Goal: Information Seeking & Learning: Learn about a topic

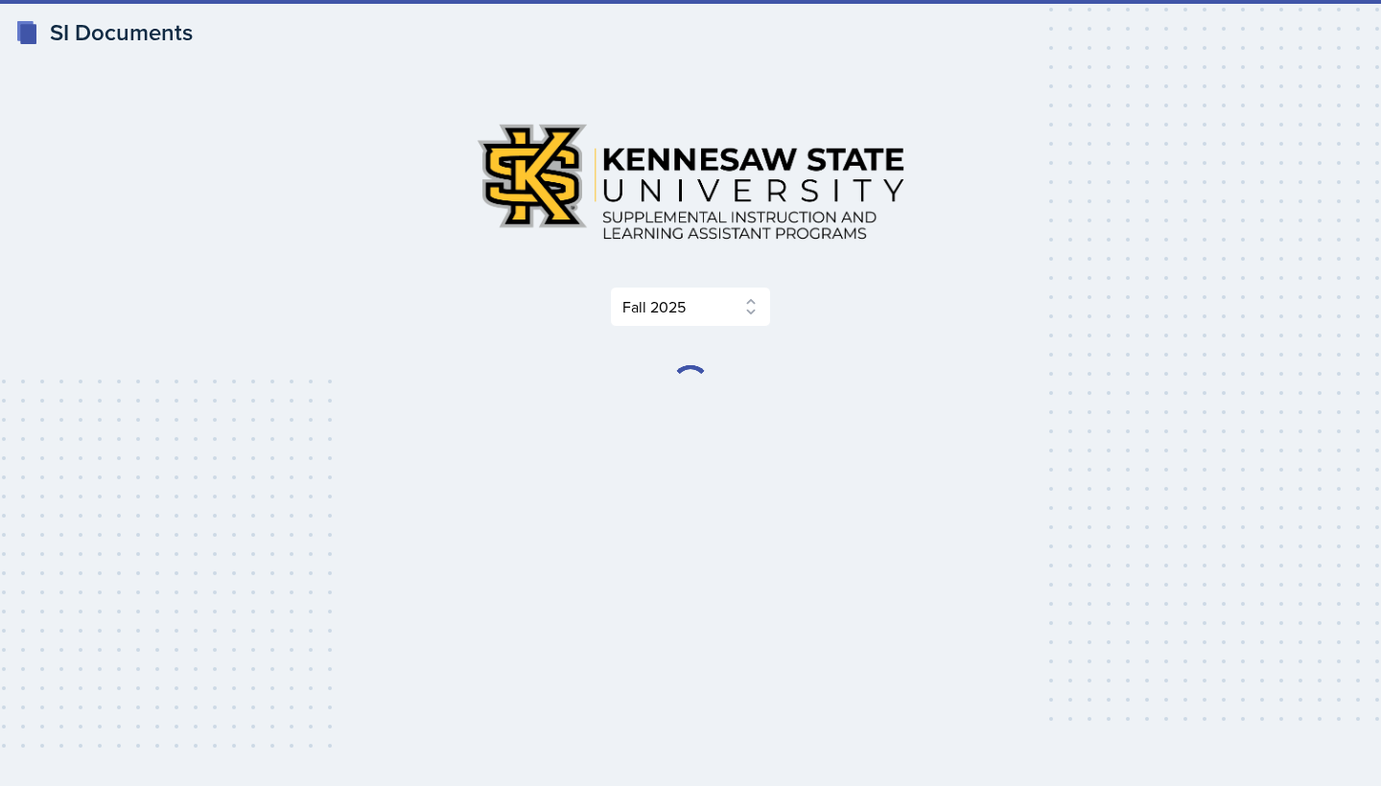
select select "2bed604d-1099-4043-b1bc-2365e8740244"
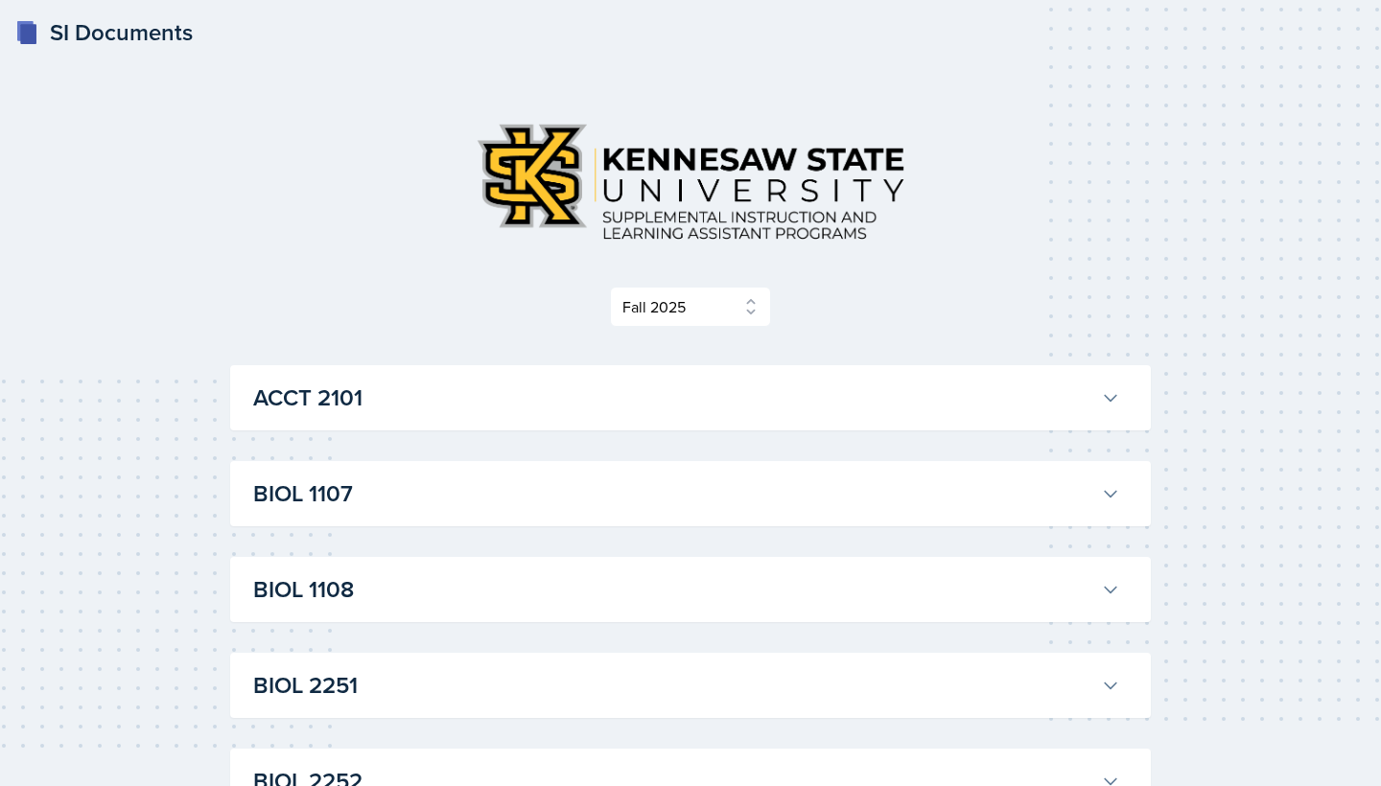
click at [685, 480] on h3 "BIOL 1107" at bounding box center [673, 494] width 840 height 35
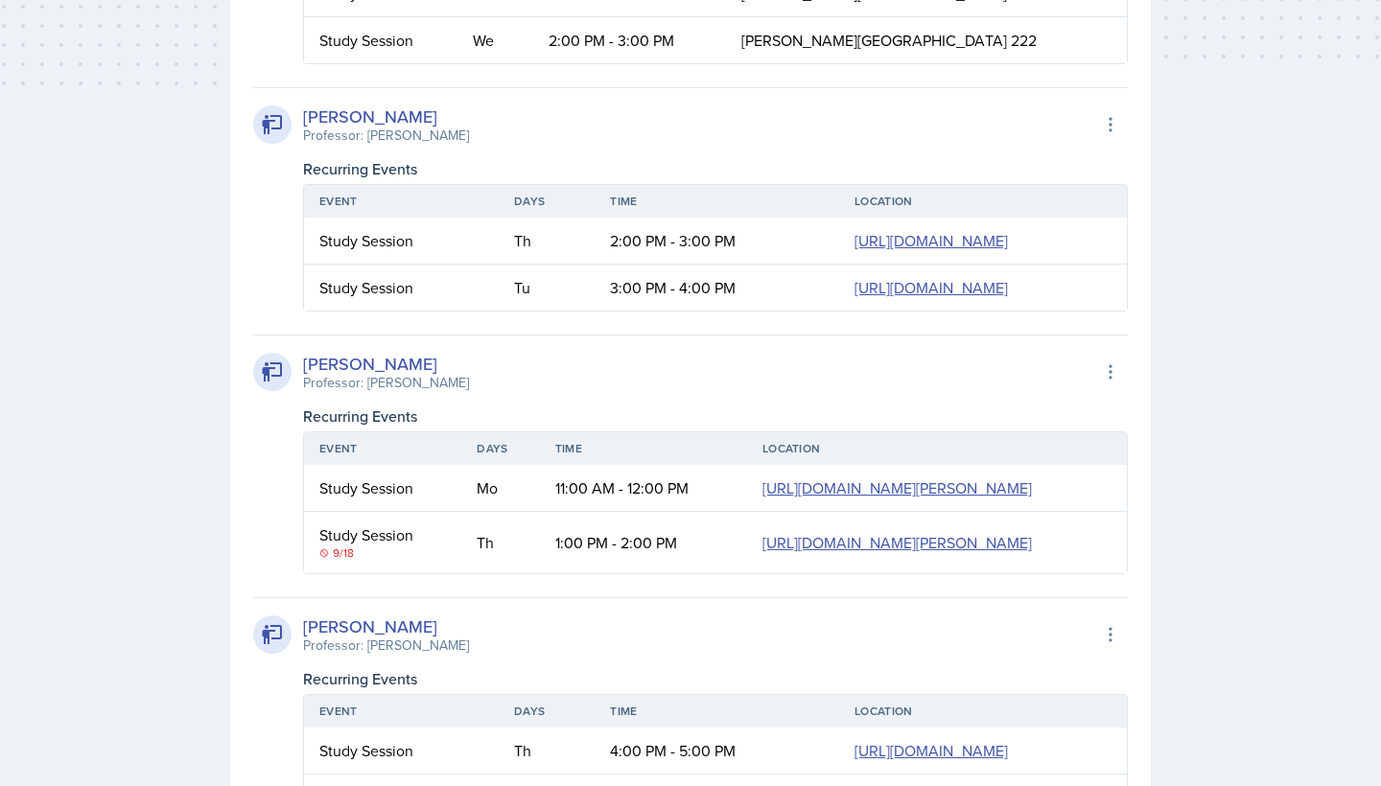
scroll to position [663, 0]
drag, startPoint x: 356, startPoint y: 108, endPoint x: 520, endPoint y: 116, distance: 164.2
click at [520, 116] on div "[PERSON_NAME] Professor: [PERSON_NAME] Export to Google Calendar" at bounding box center [690, 125] width 875 height 42
copy div "Khoshneviszadeh"
click at [666, 150] on div "[PERSON_NAME] Professor: [PERSON_NAME] Export to Google Calendar Recurring Even…" at bounding box center [690, 199] width 875 height 224
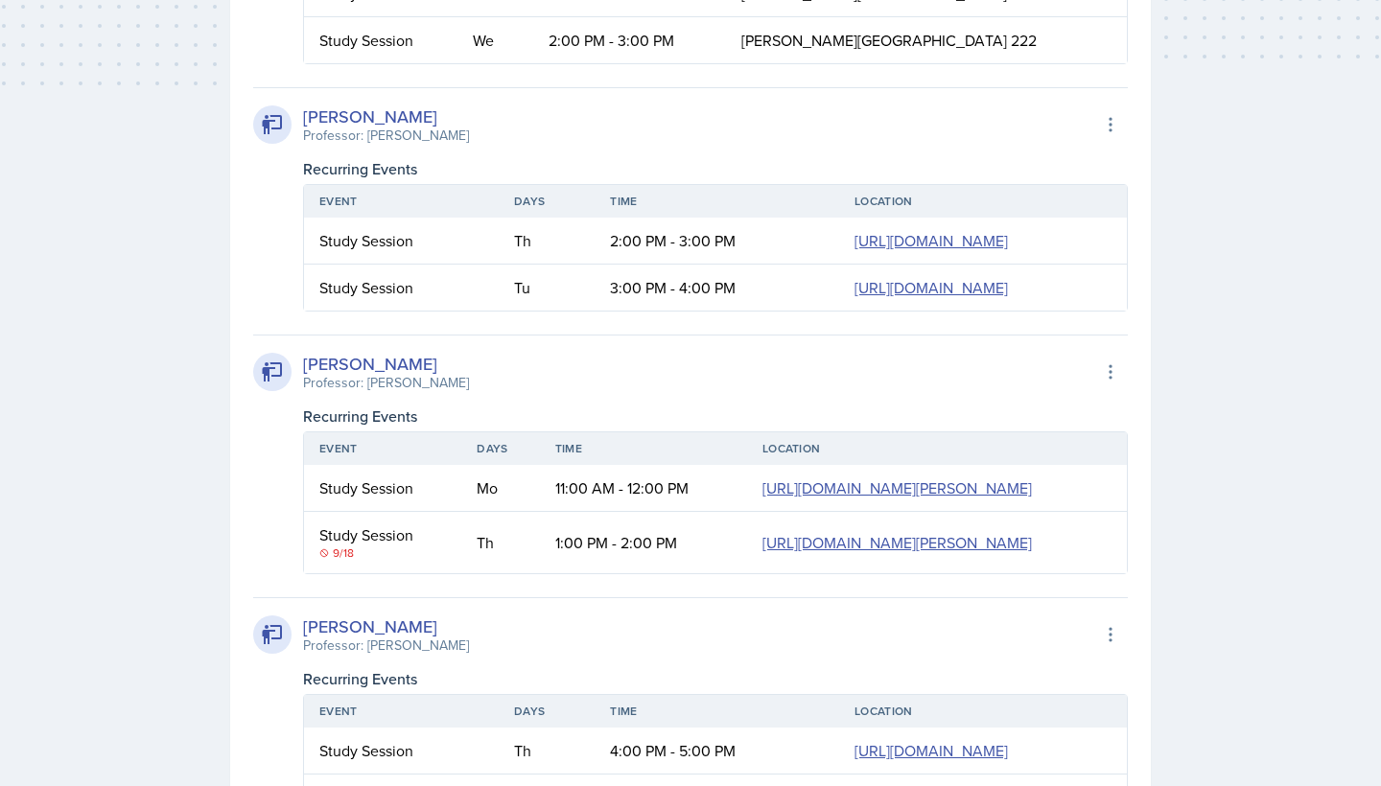
drag, startPoint x: 300, startPoint y: 116, endPoint x: 491, endPoint y: 125, distance: 191.0
click at [469, 125] on div "[PERSON_NAME] Professor: [PERSON_NAME]" at bounding box center [361, 125] width 216 height 42
copy div "[PERSON_NAME]"
click at [790, 132] on div "[PERSON_NAME] Professor: [PERSON_NAME] Export to Google Calendar" at bounding box center [690, 125] width 875 height 42
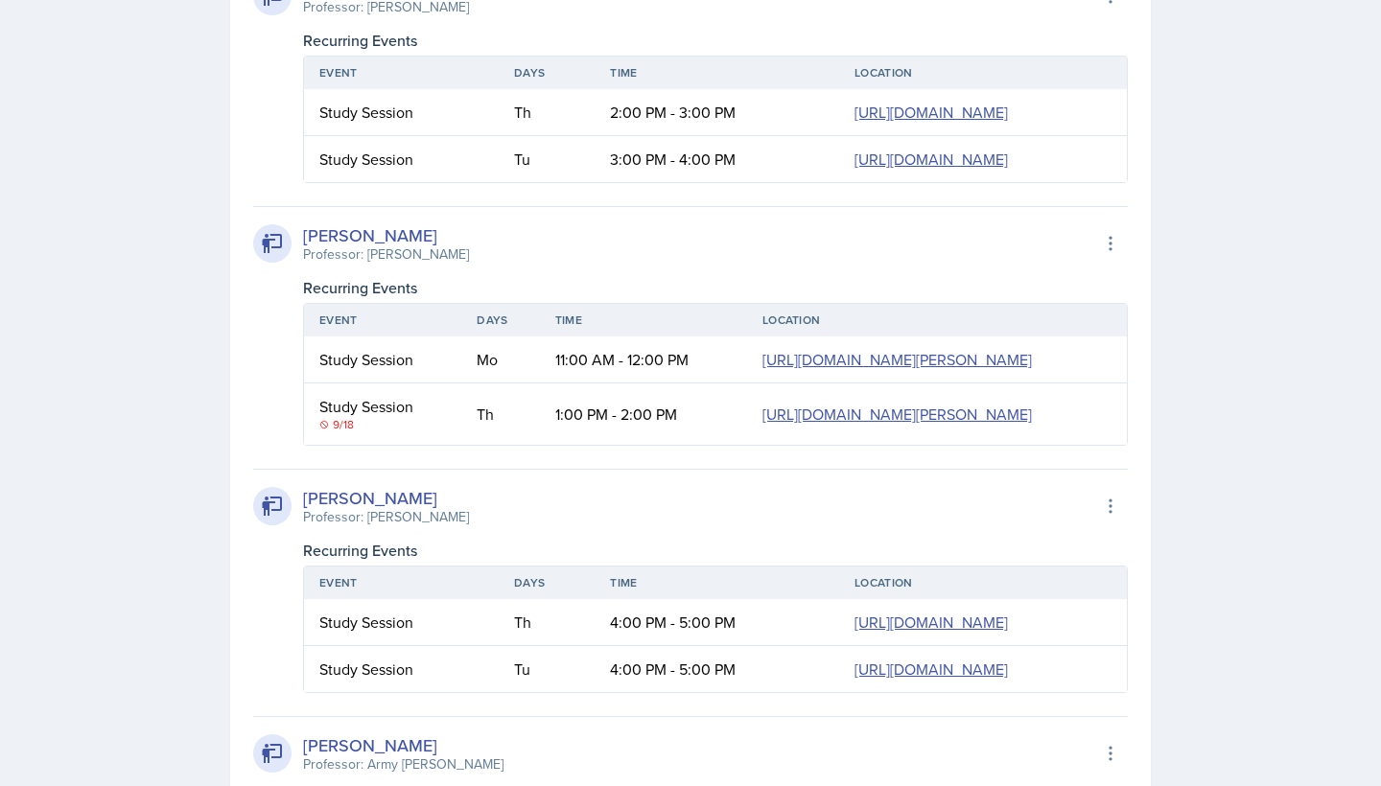
scroll to position [792, 0]
click at [326, 428] on icon at bounding box center [324, 424] width 8 height 8
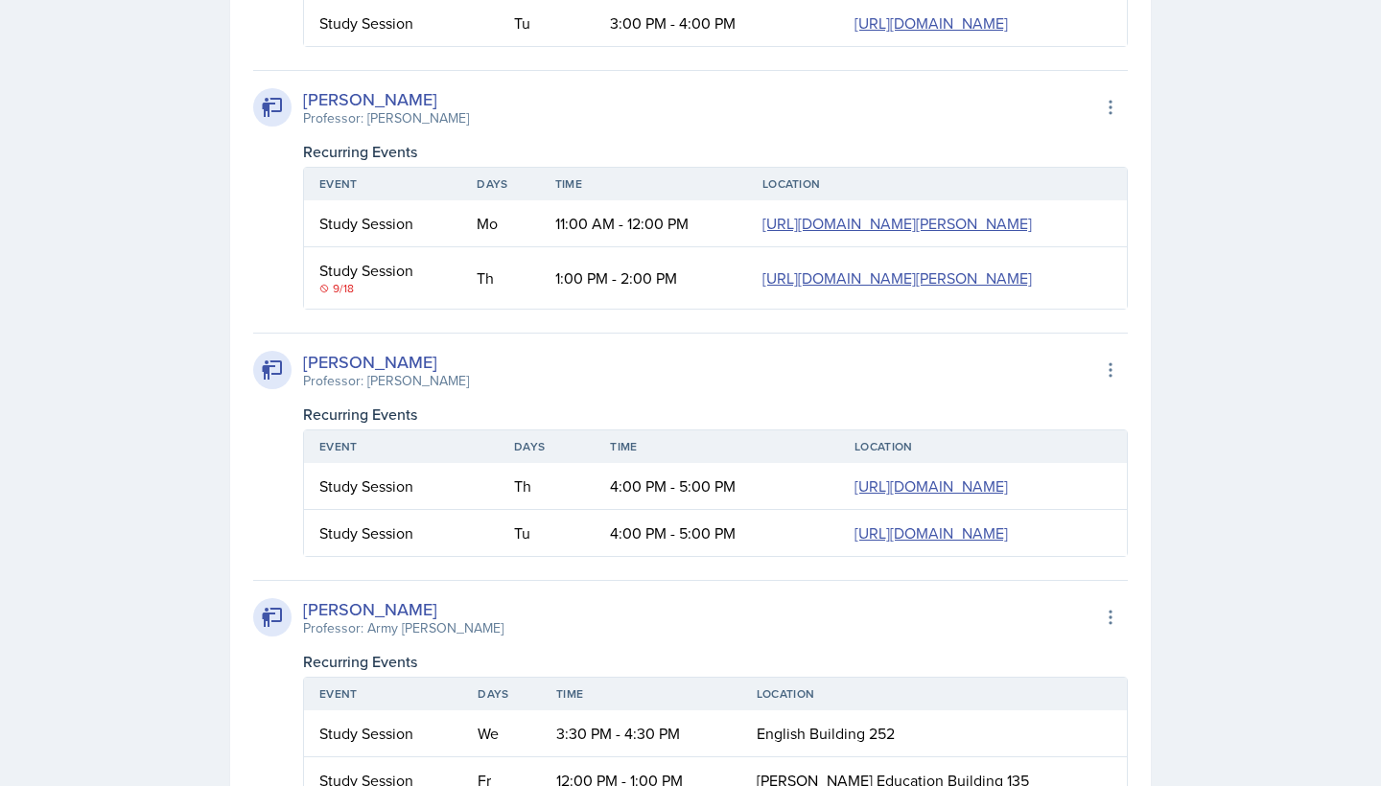
scroll to position [942, 0]
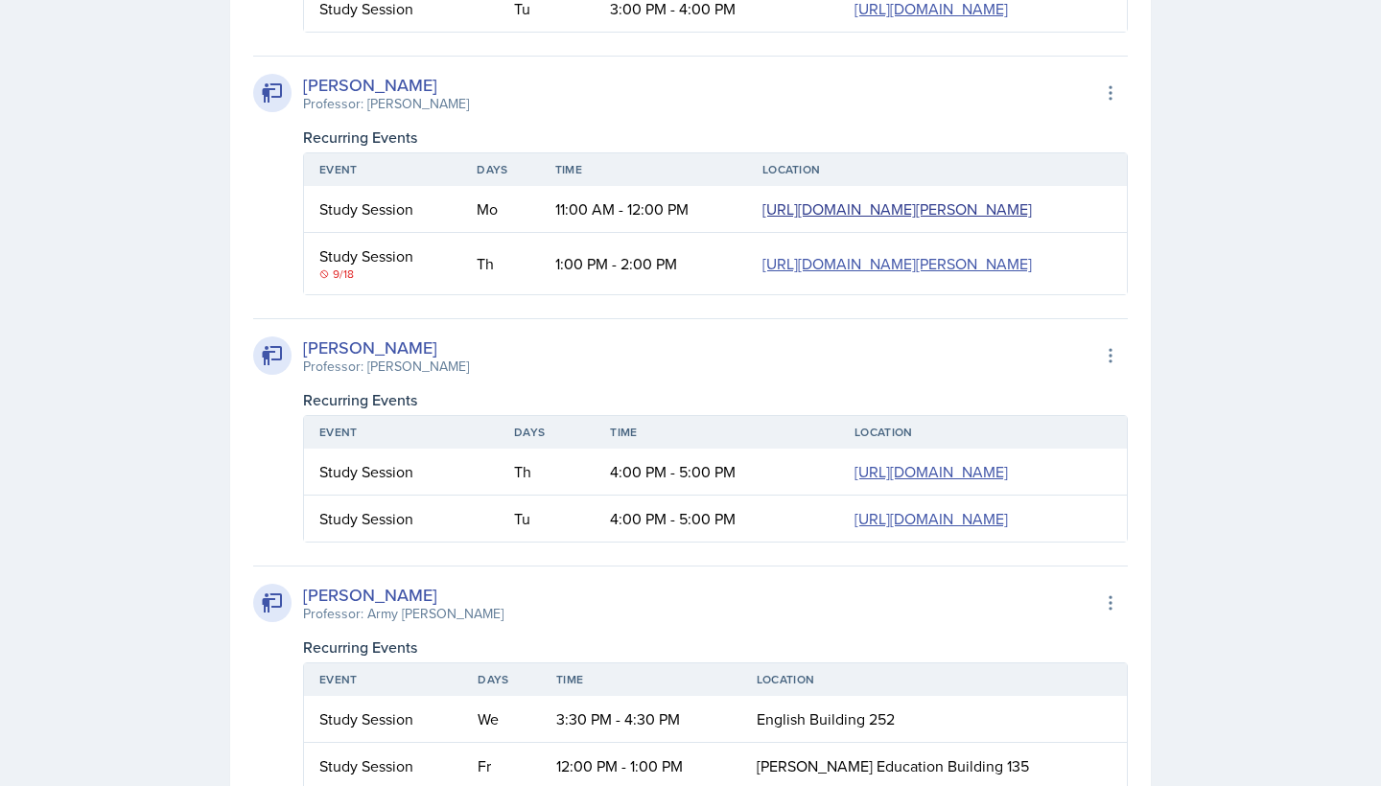
click at [762, 220] on link "[URL][DOMAIN_NAME][PERSON_NAME]" at bounding box center [896, 209] width 269 height 21
click at [748, 259] on div "[PERSON_NAME] Professor: [PERSON_NAME] Export to Google Calendar Recurring Even…" at bounding box center [690, 176] width 875 height 240
click at [1111, 100] on icon at bounding box center [1111, 93] width 2 height 12
click at [856, 114] on div "[PERSON_NAME] Professor: [PERSON_NAME] Export to Google Calendar" at bounding box center [690, 93] width 875 height 42
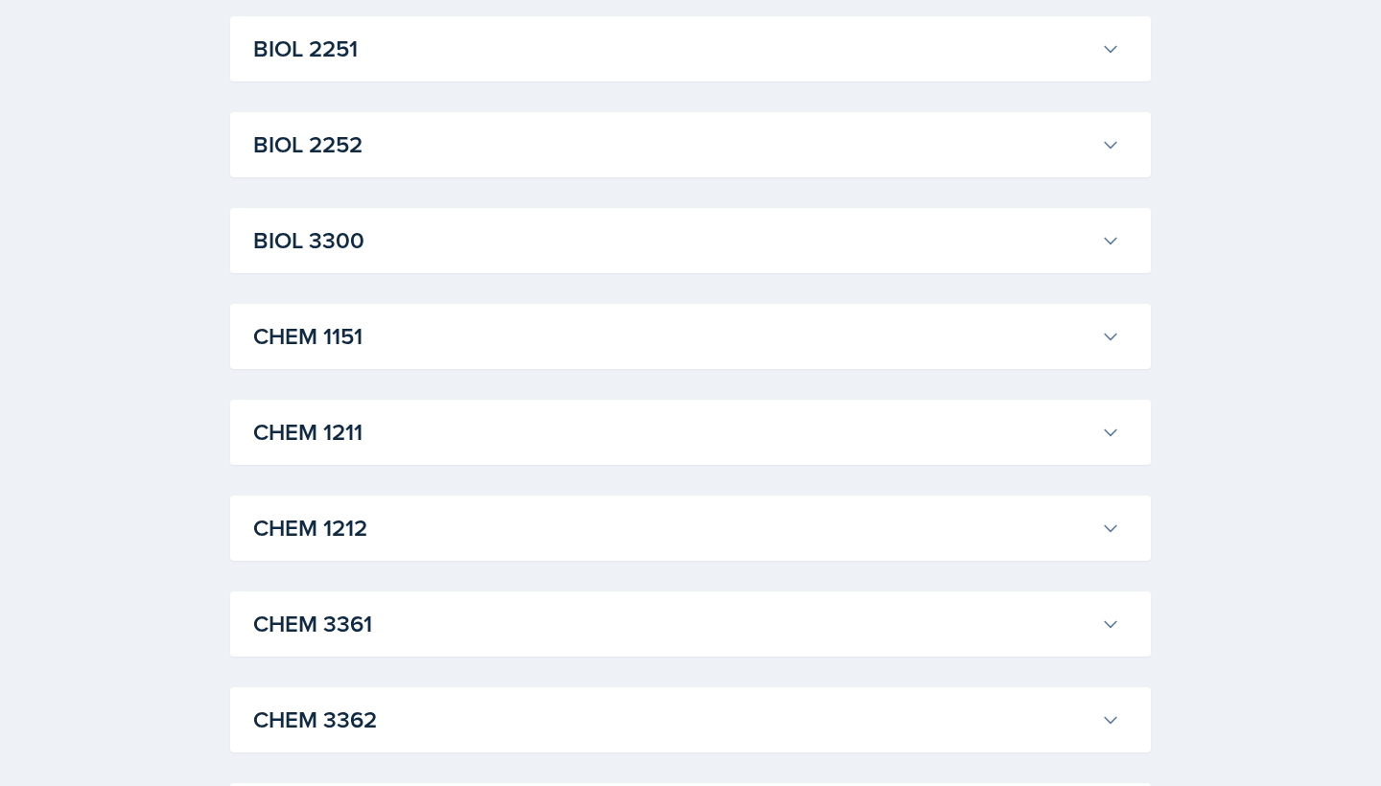
scroll to position [2082, 0]
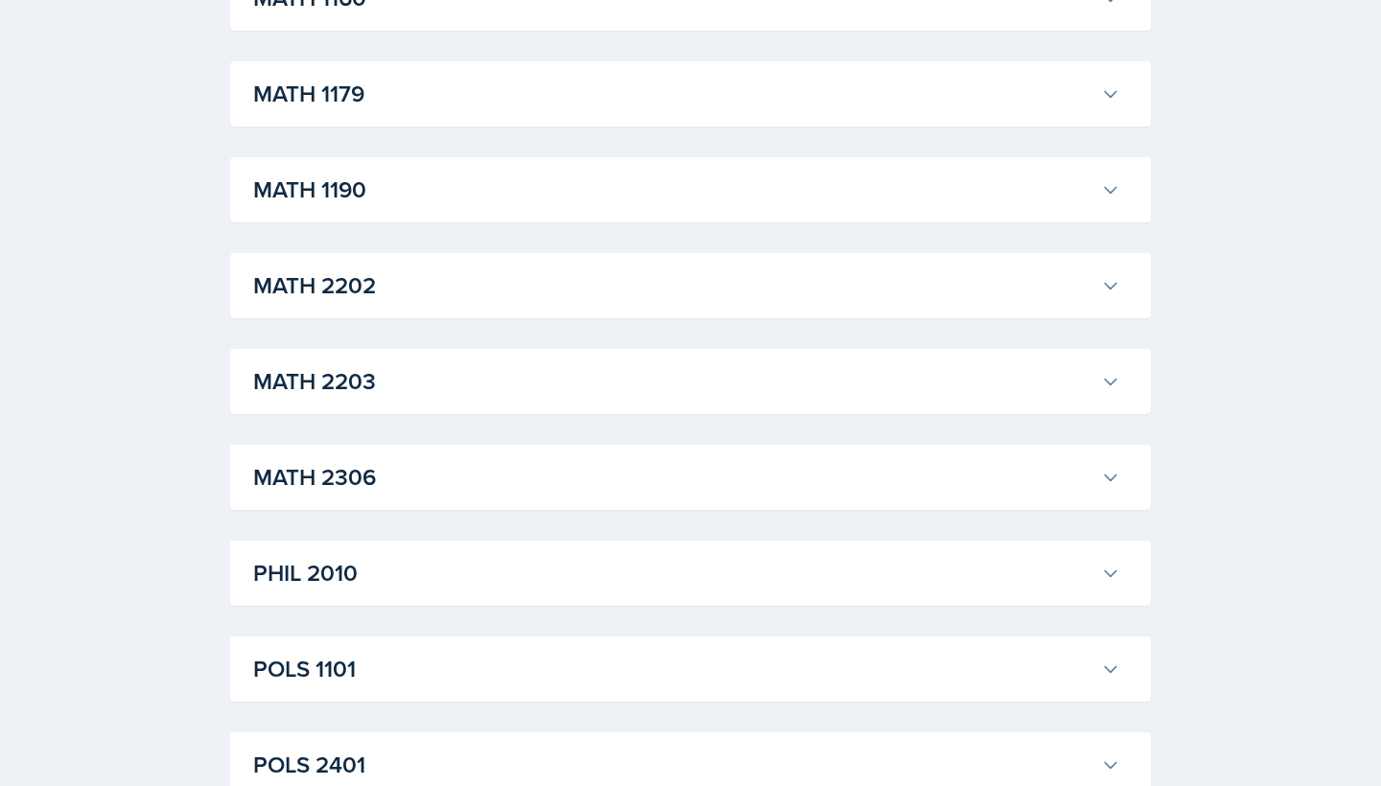
scroll to position [3477, 0]
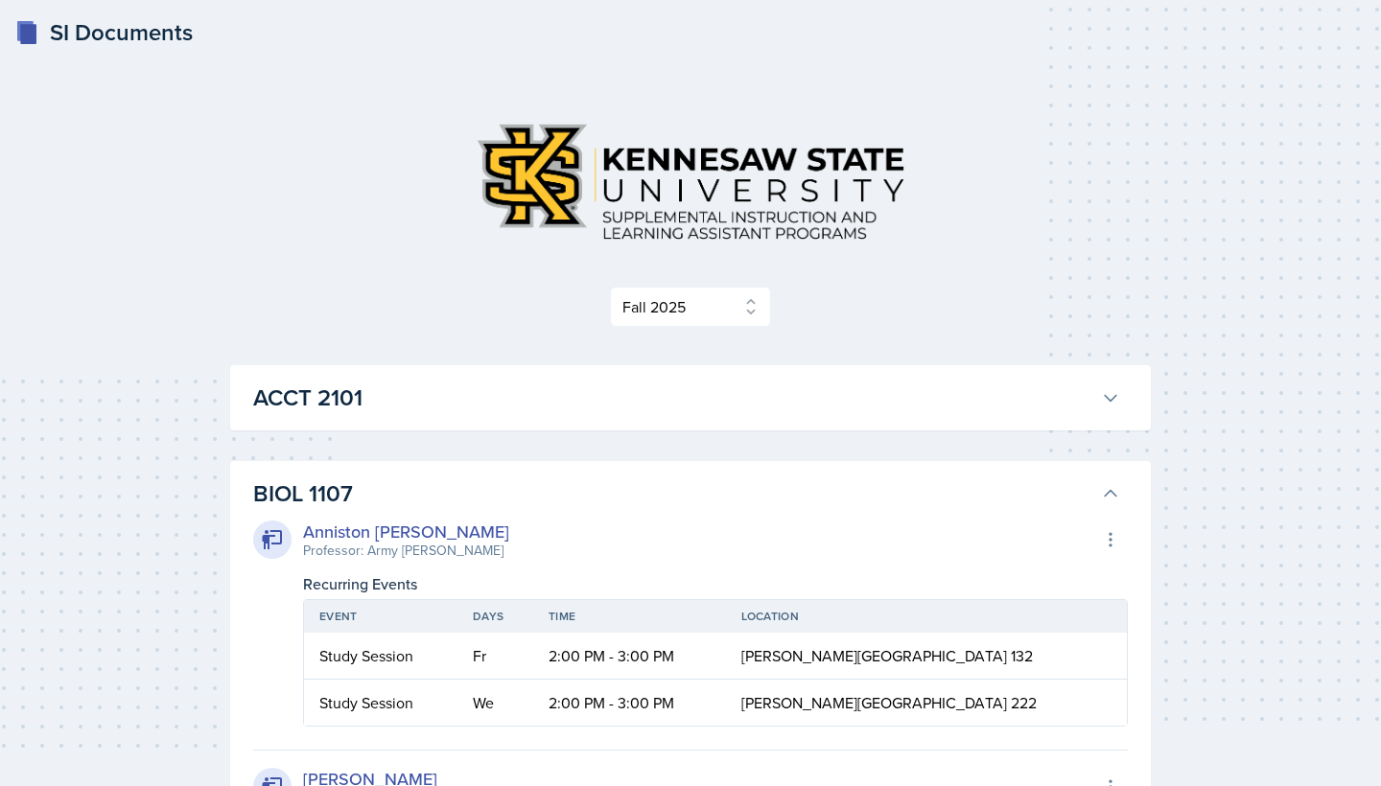
scroll to position [0, 0]
click at [531, 408] on h3 "ACCT 2101" at bounding box center [673, 398] width 840 height 35
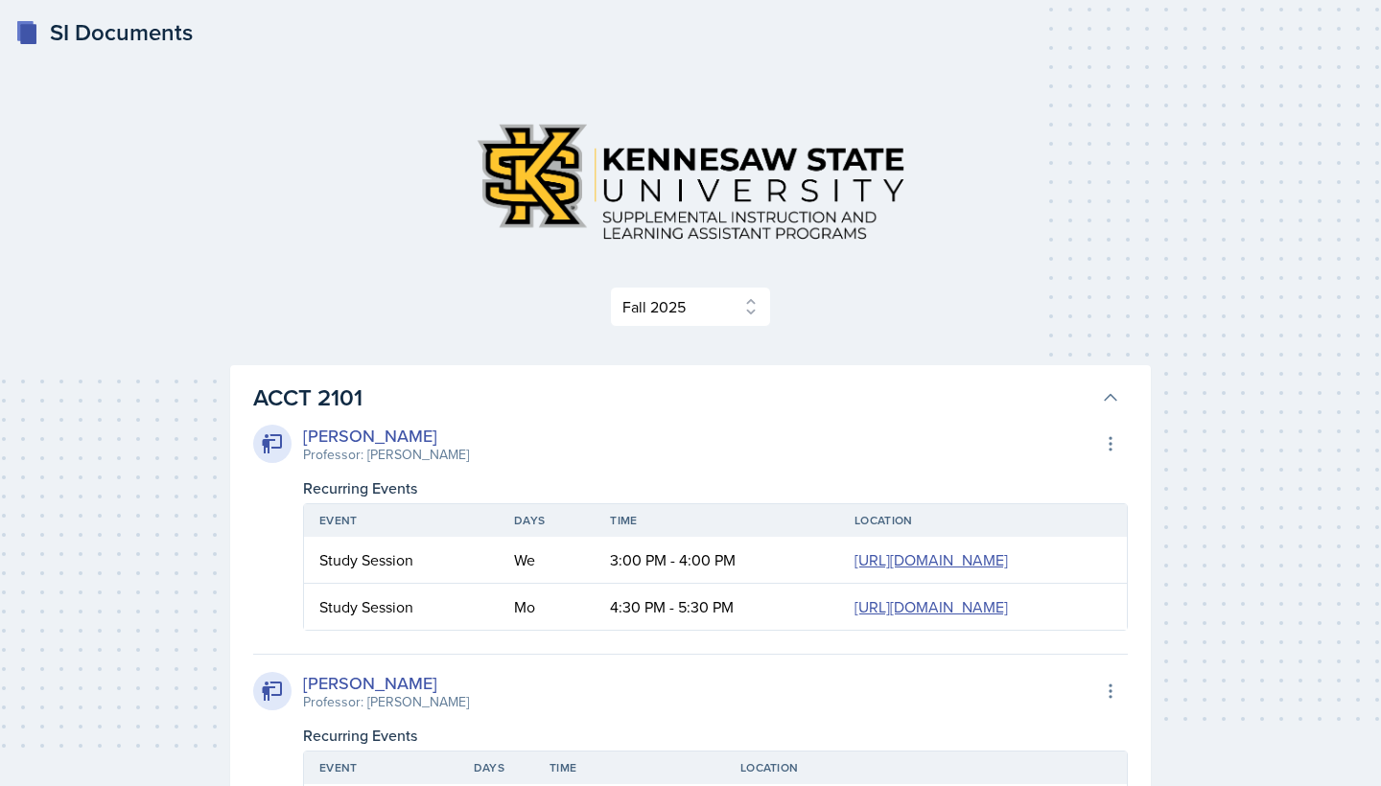
click at [531, 408] on h3 "ACCT 2101" at bounding box center [673, 398] width 840 height 35
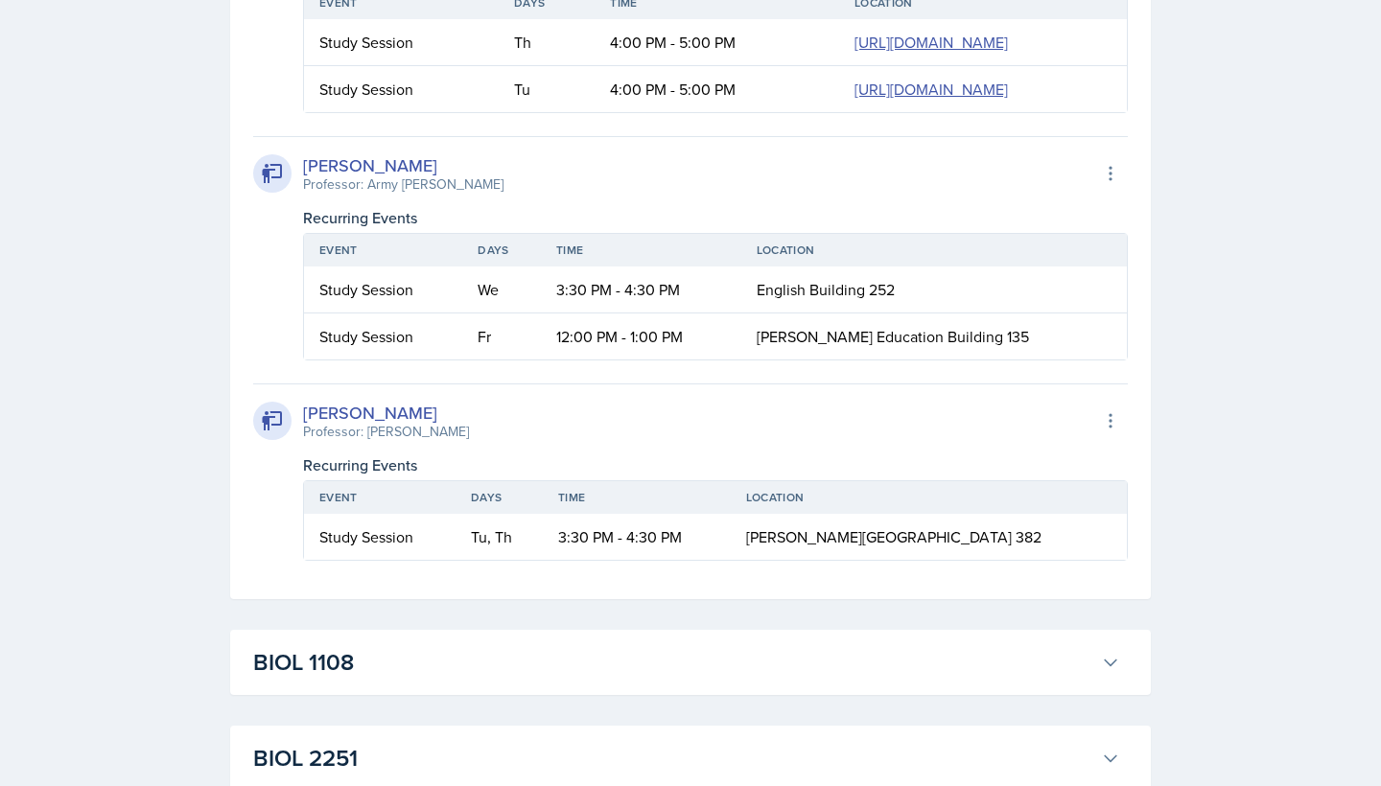
scroll to position [1367, 0]
